Goal: Task Accomplishment & Management: Manage account settings

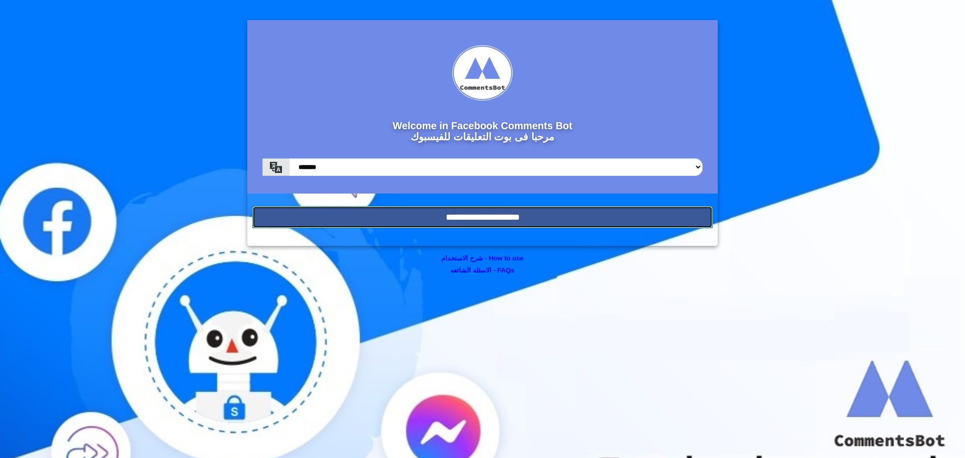
click at [465, 213] on input "**********" at bounding box center [482, 217] width 460 height 22
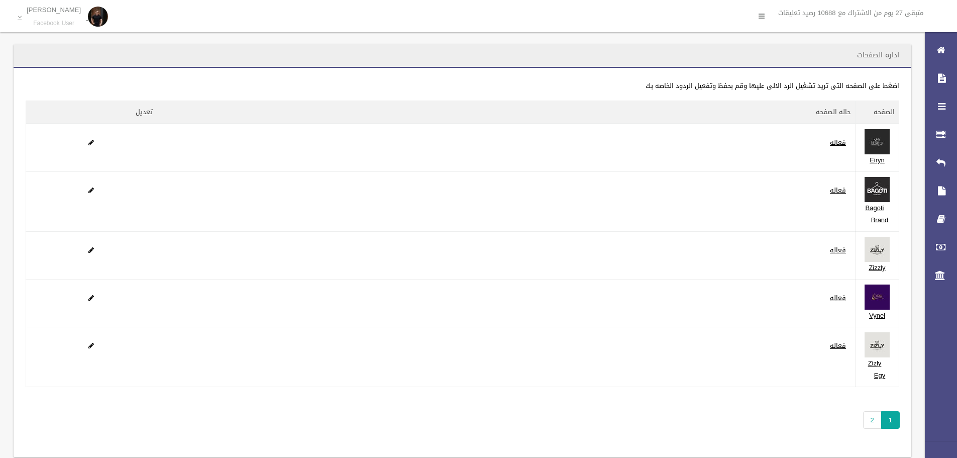
click at [829, 17] on li "متبقى 27 يوم من الاشتراك مع 10688 رصيد تعليقات" at bounding box center [854, 13] width 153 height 26
